Goal: Complete application form: Complete application form

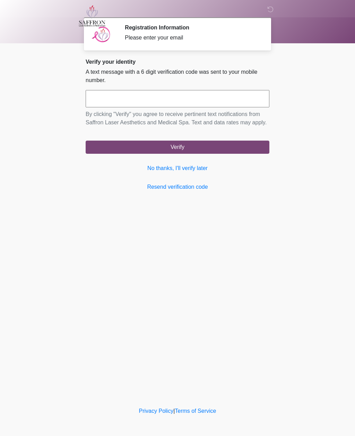
click at [338, 125] on body "‎ ‎ ‎ Registration Information Please enter your email Please connect to Wi-Fi …" at bounding box center [177, 218] width 355 height 436
click at [189, 191] on link "Resend verification code" at bounding box center [178, 187] width 184 height 8
click at [175, 191] on link "Resend verification code" at bounding box center [178, 187] width 184 height 8
click at [78, 323] on div "‎ ‎ ‎ Registration Information Please enter your email Please connect to Wi-Fi …" at bounding box center [177, 203] width 208 height 392
click at [113, 154] on button "Verify" at bounding box center [178, 147] width 184 height 13
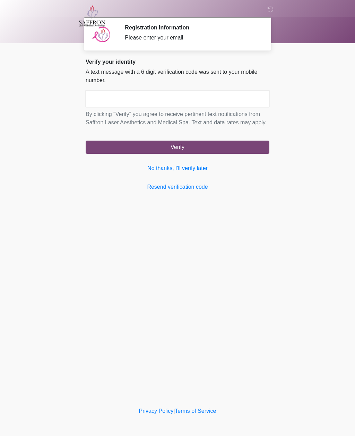
click at [60, 129] on body "‎ ‎ ‎ Registration Information Please enter your email Please connect to Wi-Fi …" at bounding box center [177, 218] width 355 height 436
click at [148, 191] on link "Resend verification code" at bounding box center [178, 187] width 184 height 8
click at [238, 227] on div "‎ ‎ ‎ Registration Information Please enter your email Please connect to Wi-Fi …" at bounding box center [177, 203] width 208 height 392
click at [174, 191] on link "Resend verification code" at bounding box center [178, 187] width 184 height 8
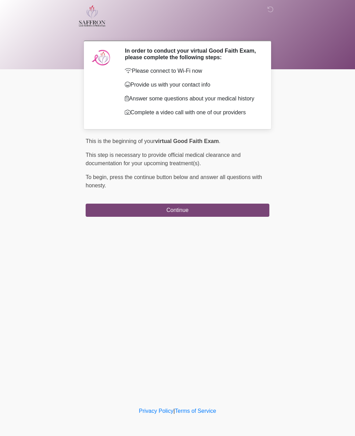
click at [122, 216] on button "Continue" at bounding box center [178, 210] width 184 height 13
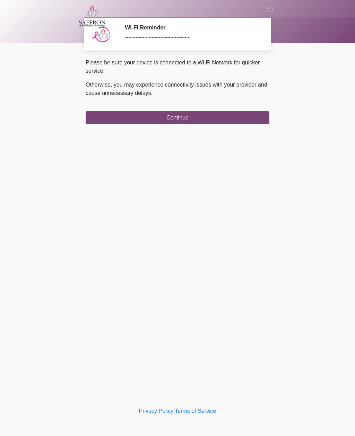
click at [125, 121] on button "Continue" at bounding box center [178, 117] width 184 height 13
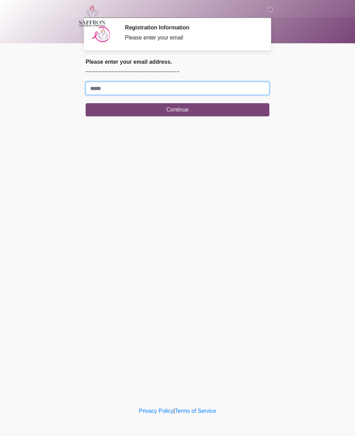
click at [111, 92] on input "Where should we email your treatment plan?" at bounding box center [178, 88] width 184 height 13
click at [177, 110] on button "Continue" at bounding box center [178, 109] width 184 height 13
type input "**********"
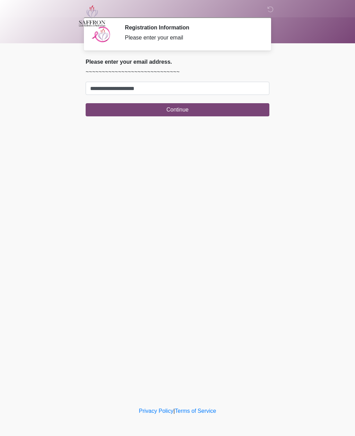
click at [186, 110] on button "Continue" at bounding box center [178, 109] width 184 height 13
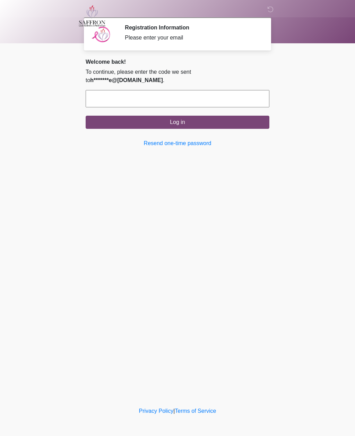
click at [154, 139] on link "Resend one-time password" at bounding box center [178, 143] width 184 height 8
click at [153, 139] on link "Resend one-time password" at bounding box center [178, 143] width 184 height 8
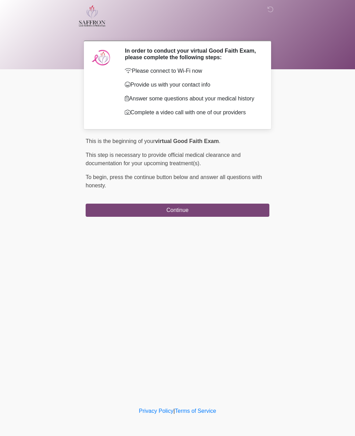
click at [107, 217] on button "Continue" at bounding box center [178, 210] width 184 height 13
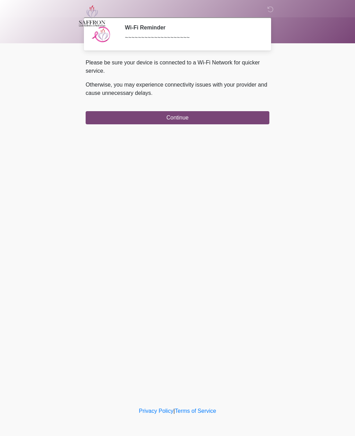
click at [100, 121] on button "Continue" at bounding box center [178, 117] width 184 height 13
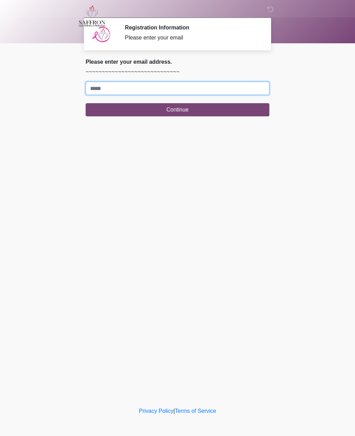
click at [95, 89] on input "Where should we email your treatment plan?" at bounding box center [178, 88] width 184 height 13
type input "**********"
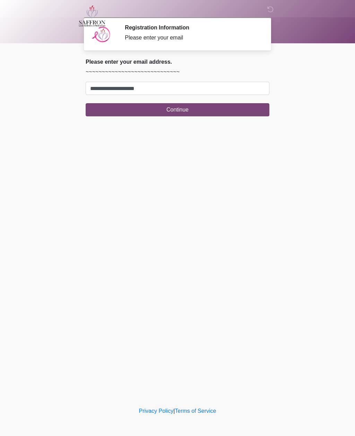
click at [139, 115] on button "Continue" at bounding box center [178, 109] width 184 height 13
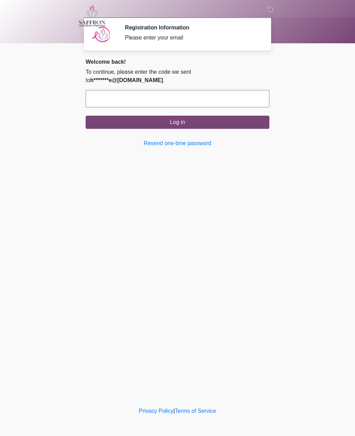
click at [267, 14] on div at bounding box center [172, 16] width 208 height 32
click at [271, 12] on icon at bounding box center [270, 9] width 6 height 6
